Goal: Transaction & Acquisition: Subscribe to service/newsletter

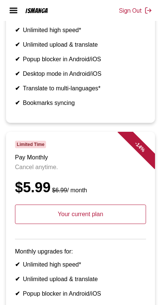
scroll to position [192, 0]
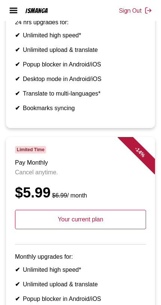
click at [16, 10] on img at bounding box center [13, 10] width 9 height 9
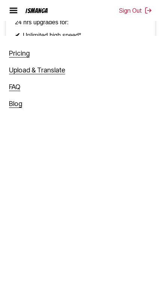
click at [77, 10] on div "IsManga Pricing Upload & Translate FAQ Blog Sign Out Pricing Upload & Translate…" at bounding box center [80, 10] width 161 height 21
click at [30, 14] on div "IsManga" at bounding box center [36, 10] width 22 height 7
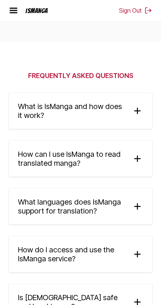
scroll to position [1856, 0]
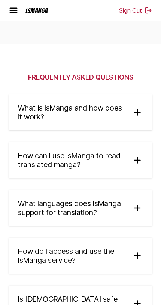
click at [16, 12] on img at bounding box center [13, 10] width 9 height 9
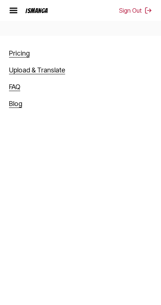
click at [49, 71] on link "Upload & Translate" at bounding box center [37, 70] width 56 height 8
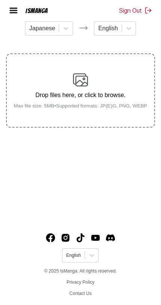
scroll to position [106, 0]
